Goal: Task Accomplishment & Management: Manage account settings

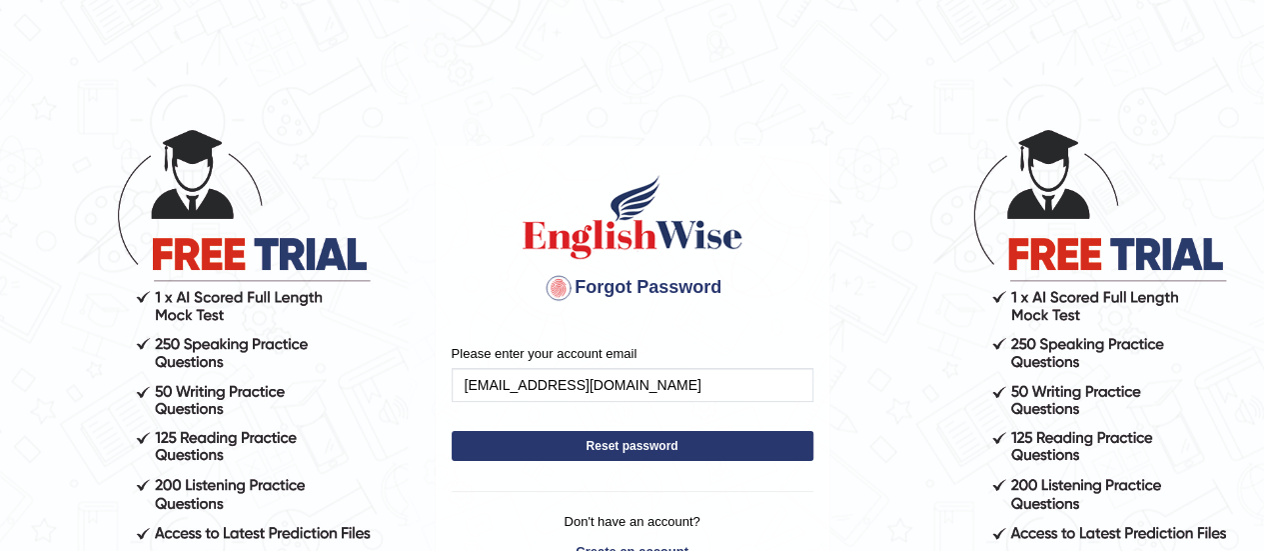
type input "[EMAIL_ADDRESS][DOMAIN_NAME]"
click at [586, 451] on button "Reset password" at bounding box center [633, 446] width 362 height 30
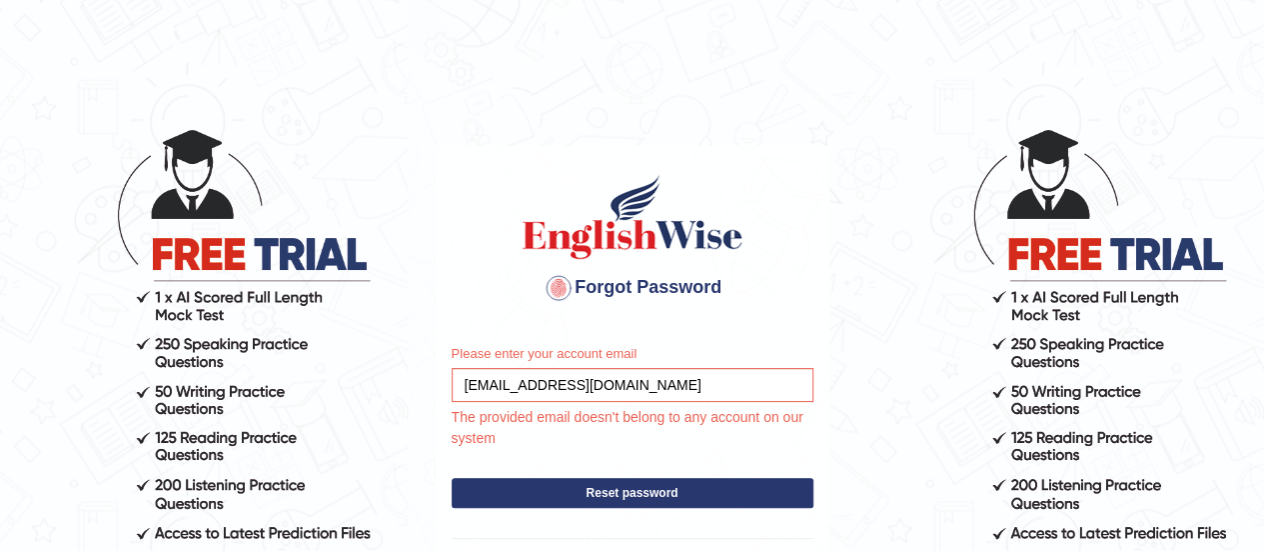
click at [597, 496] on button "Reset password" at bounding box center [633, 493] width 362 height 30
click at [618, 382] on input "[EMAIL_ADDRESS][DOMAIN_NAME]" at bounding box center [633, 385] width 362 height 34
type input "l"
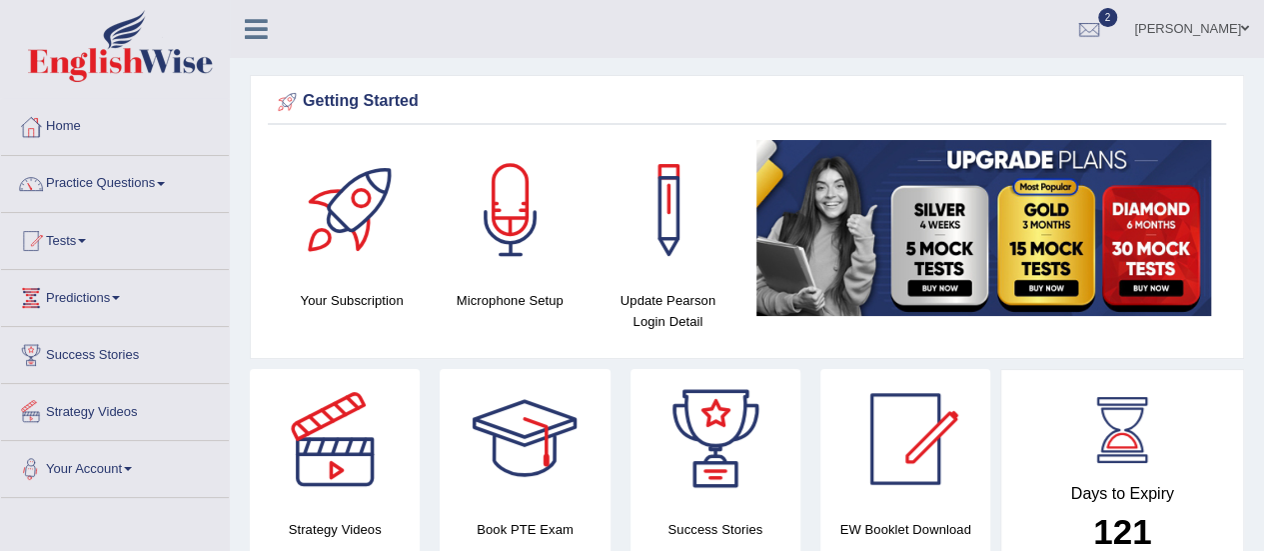
click at [130, 467] on link "Your Account" at bounding box center [115, 466] width 228 height 50
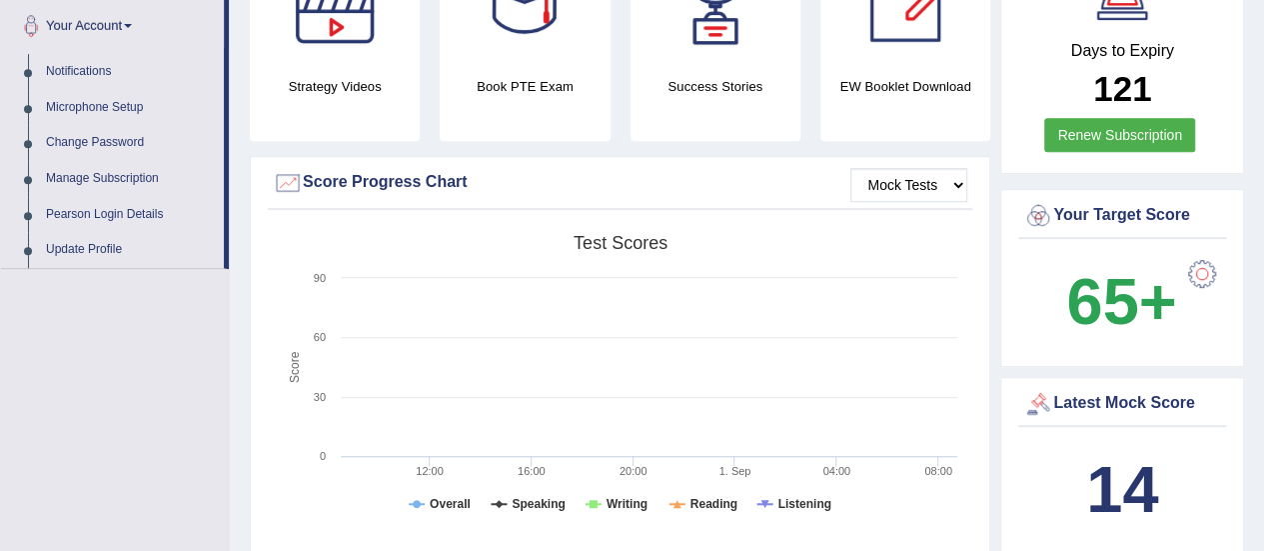
scroll to position [440, 0]
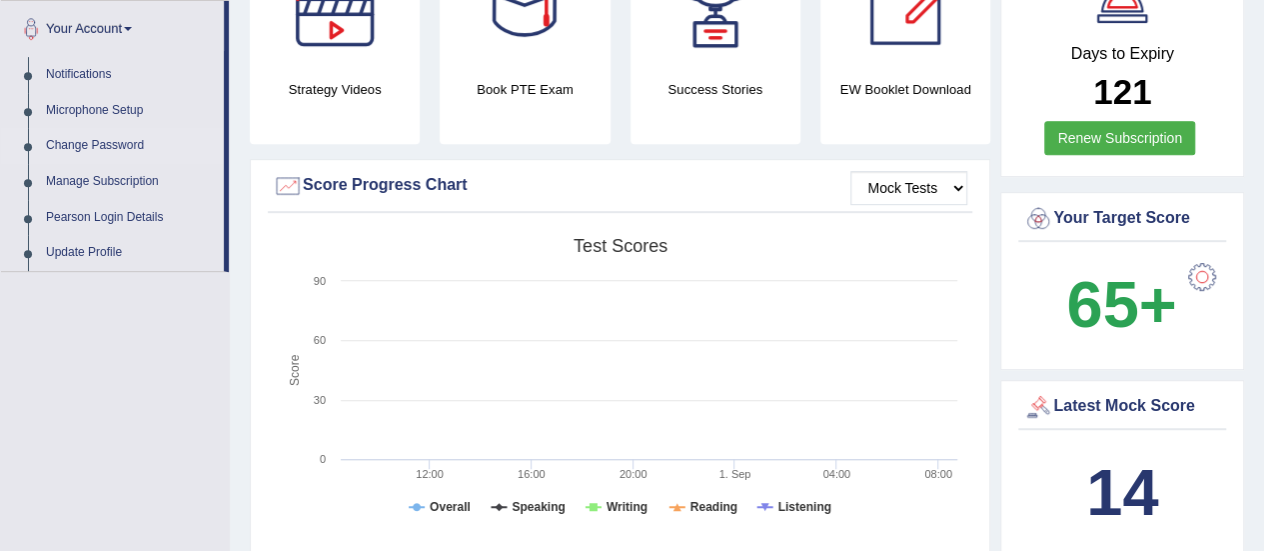
click at [109, 144] on link "Change Password" at bounding box center [130, 146] width 187 height 36
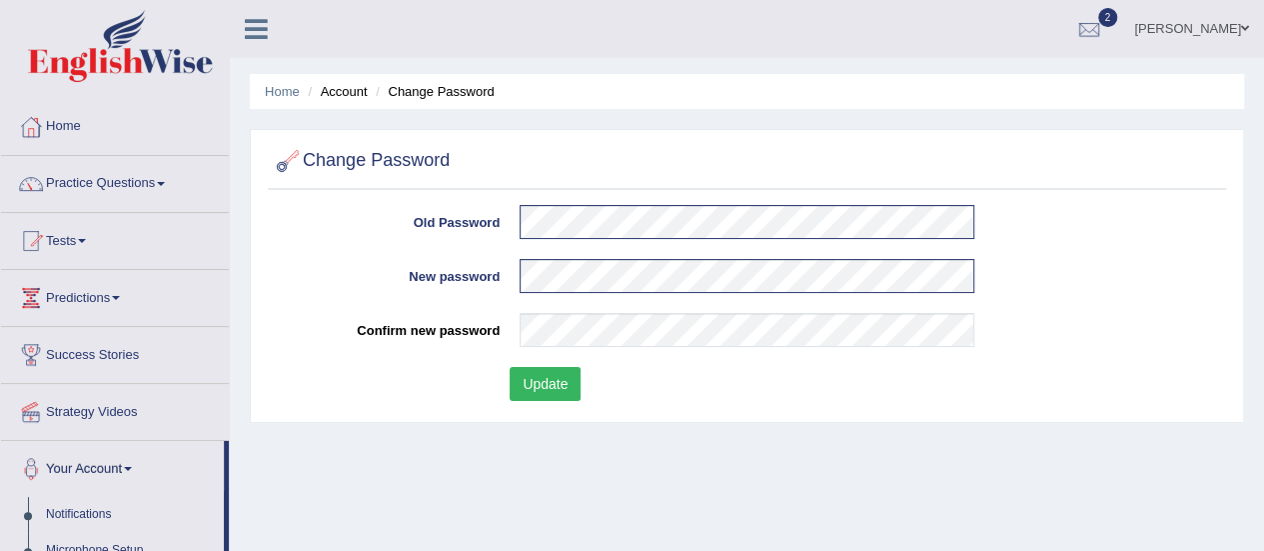
click at [554, 393] on button "Update" at bounding box center [545, 384] width 71 height 34
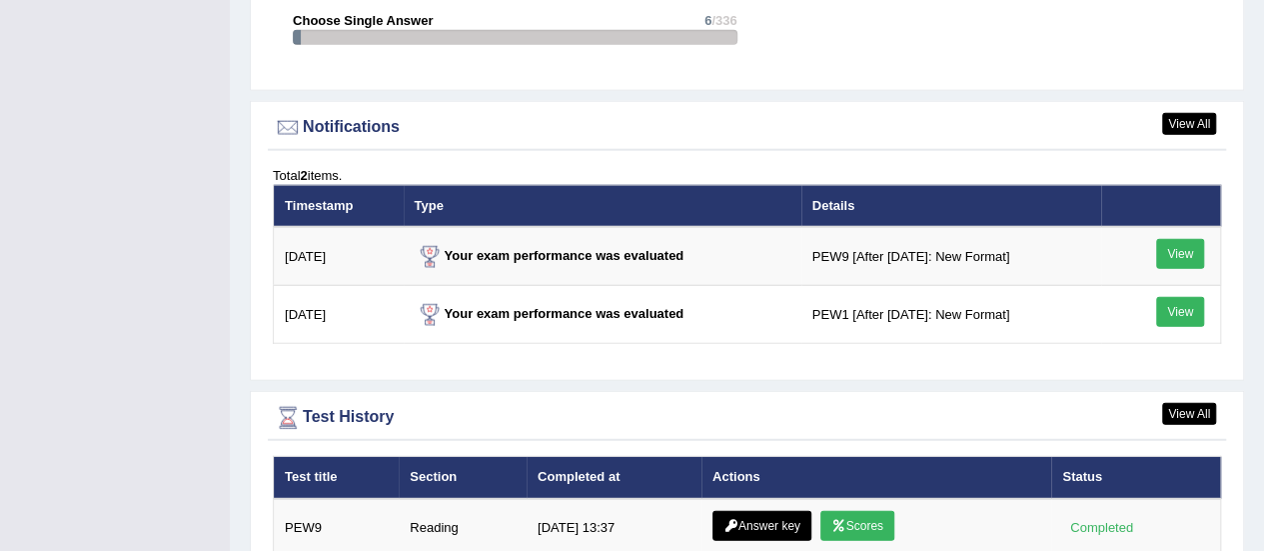
scroll to position [2487, 0]
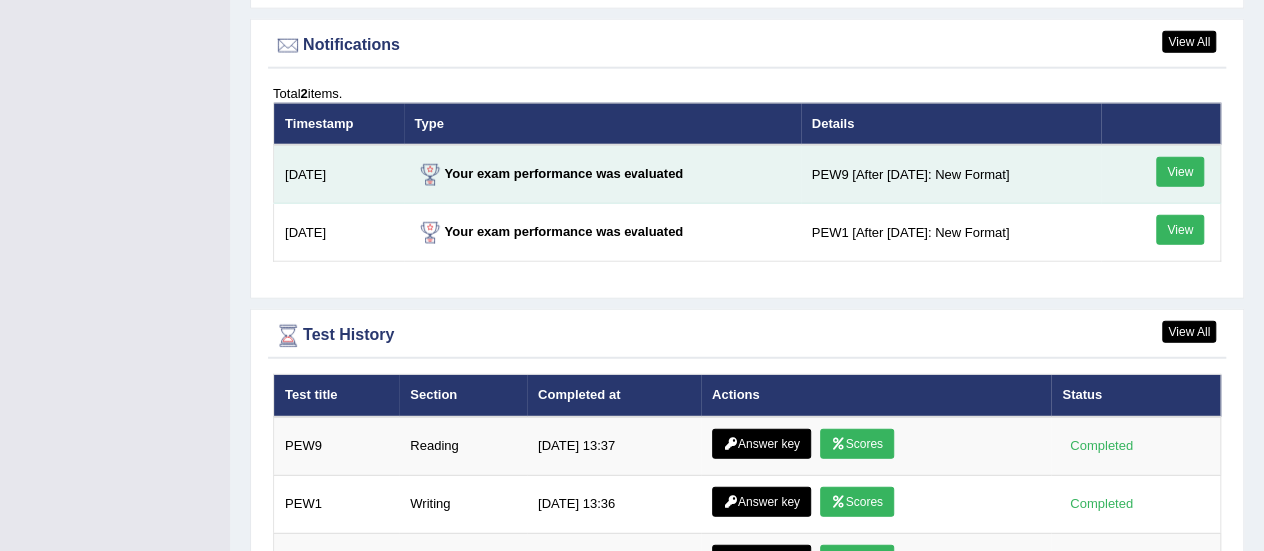
click at [1185, 167] on link "View" at bounding box center [1180, 172] width 48 height 30
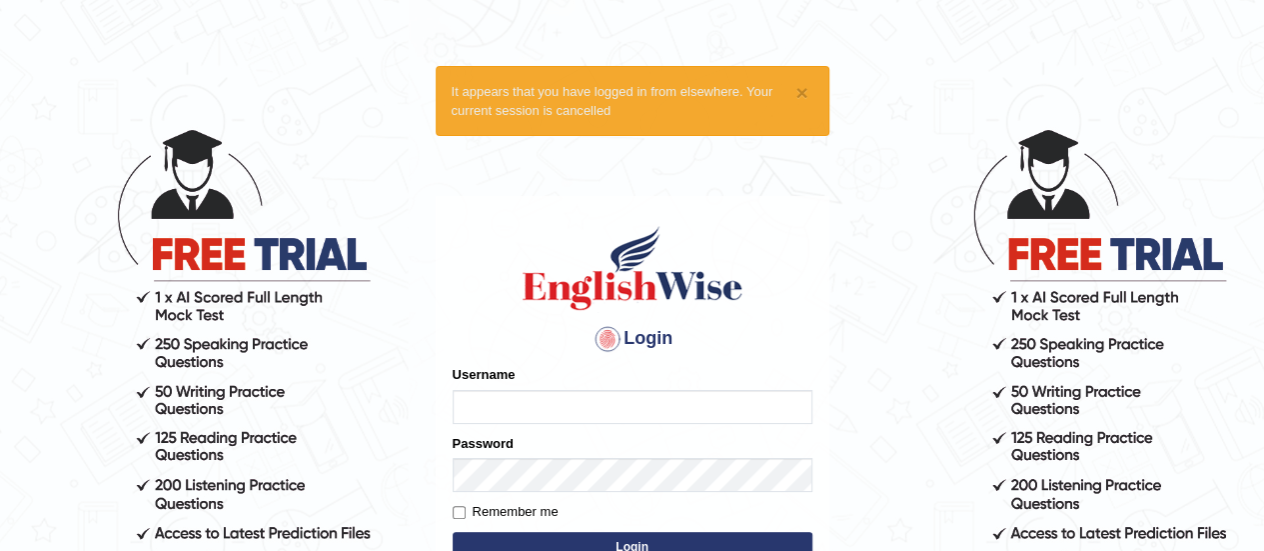
scroll to position [255, 0]
